Goal: Task Accomplishment & Management: Complete application form

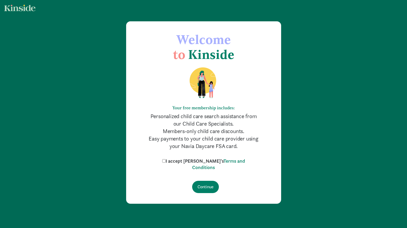
click at [166, 160] on input "I accept [PERSON_NAME]'s Terms and Conditions" at bounding box center [163, 160] width 3 height 3
checkbox input "true"
click at [211, 184] on input "Continue" at bounding box center [205, 187] width 27 height 12
